Goal: Use online tool/utility: Utilize a website feature to perform a specific function

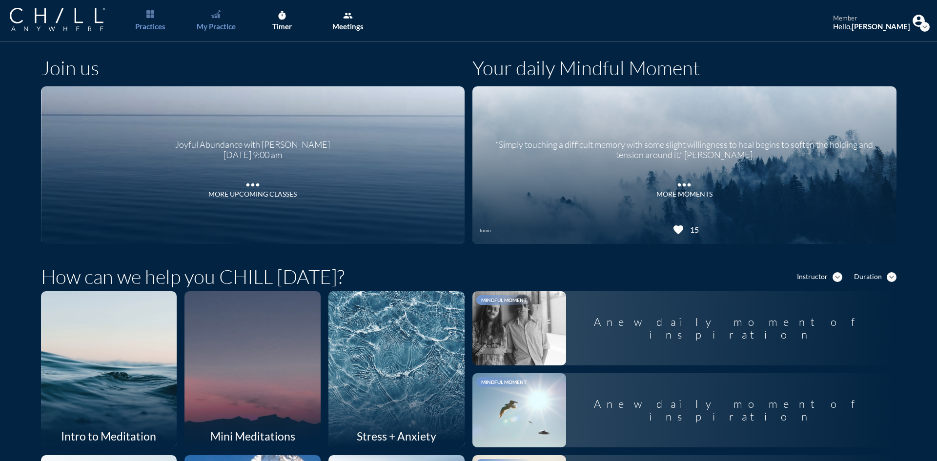
click at [230, 21] on link "My Practice" at bounding box center [215, 20] width 51 height 41
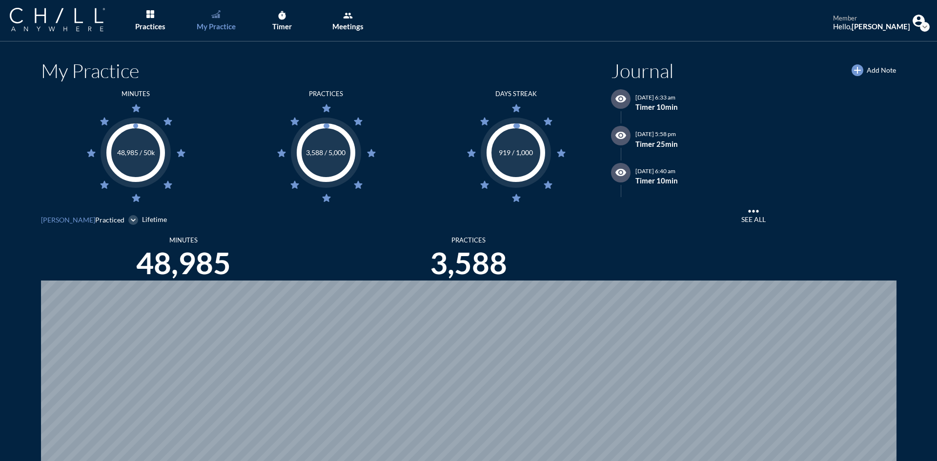
scroll to position [461, 929]
click at [283, 18] on icon "timer" at bounding box center [282, 16] width 10 height 10
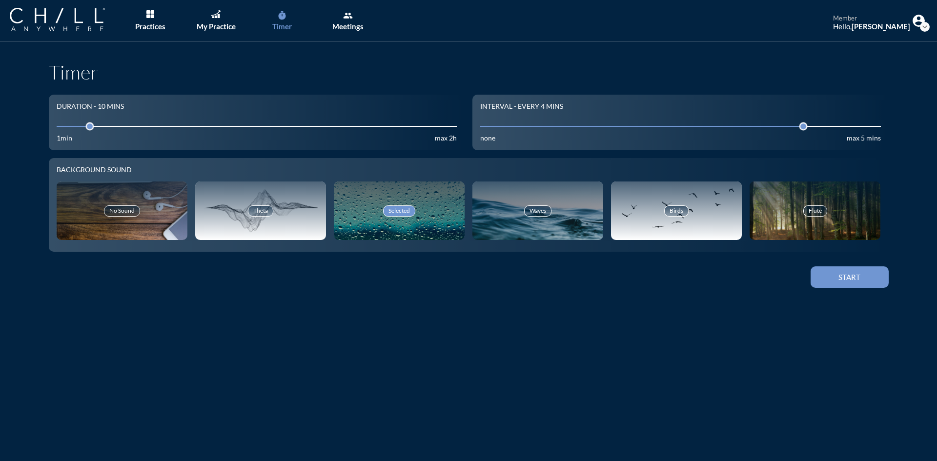
click at [104, 125] on input "10" at bounding box center [257, 125] width 401 height 9
click at [101, 126] on div at bounding box center [107, 127] width 14 height 14
click at [855, 280] on div "Start" at bounding box center [850, 277] width 44 height 9
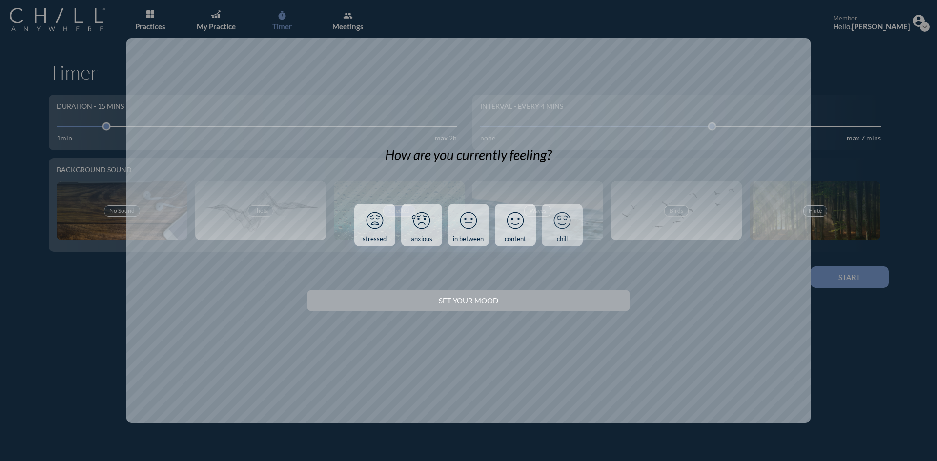
click at [565, 230] on icon at bounding box center [561, 220] width 25 height 25
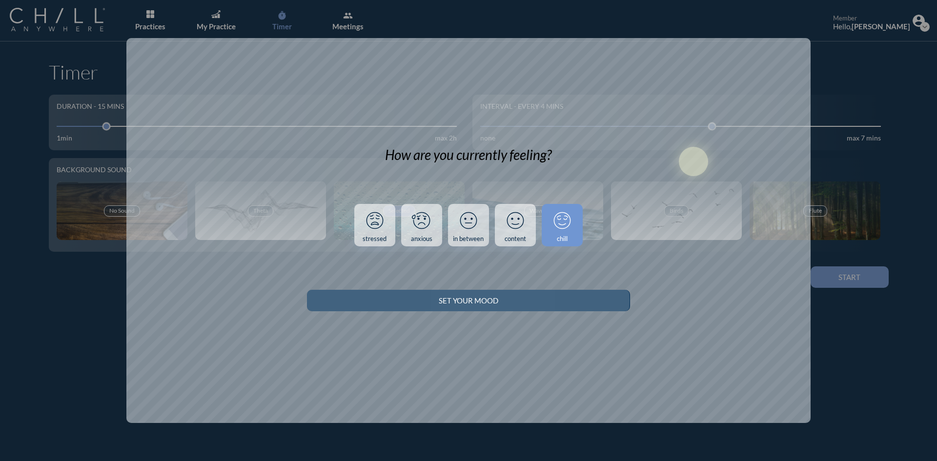
click at [540, 300] on div "Set your Mood" at bounding box center [468, 300] width 288 height 9
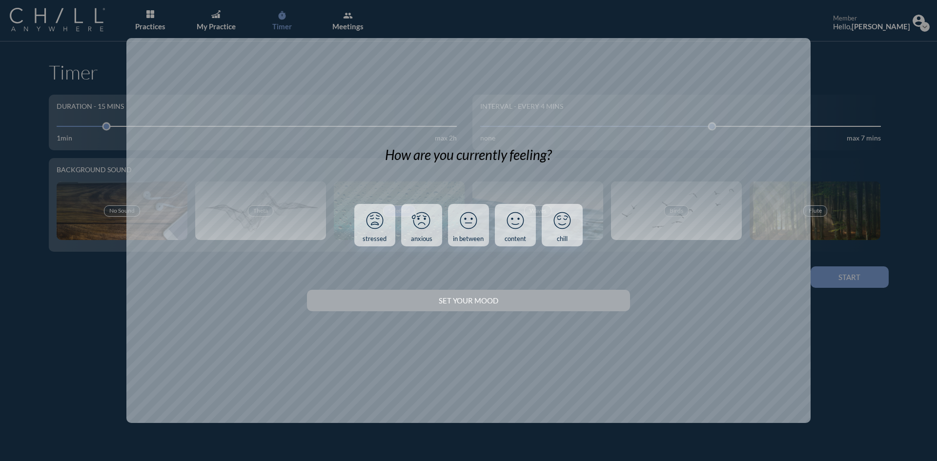
click at [549, 300] on div "Set your Mood" at bounding box center [468, 300] width 323 height 27
click at [556, 234] on link "chill" at bounding box center [562, 225] width 41 height 43
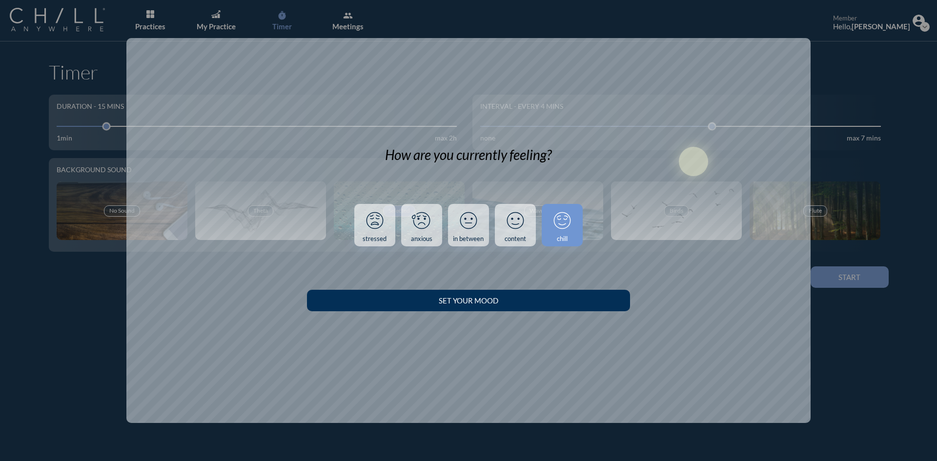
click at [550, 302] on div "Set your Mood" at bounding box center [468, 300] width 288 height 9
